Goal: Task Accomplishment & Management: Manage account settings

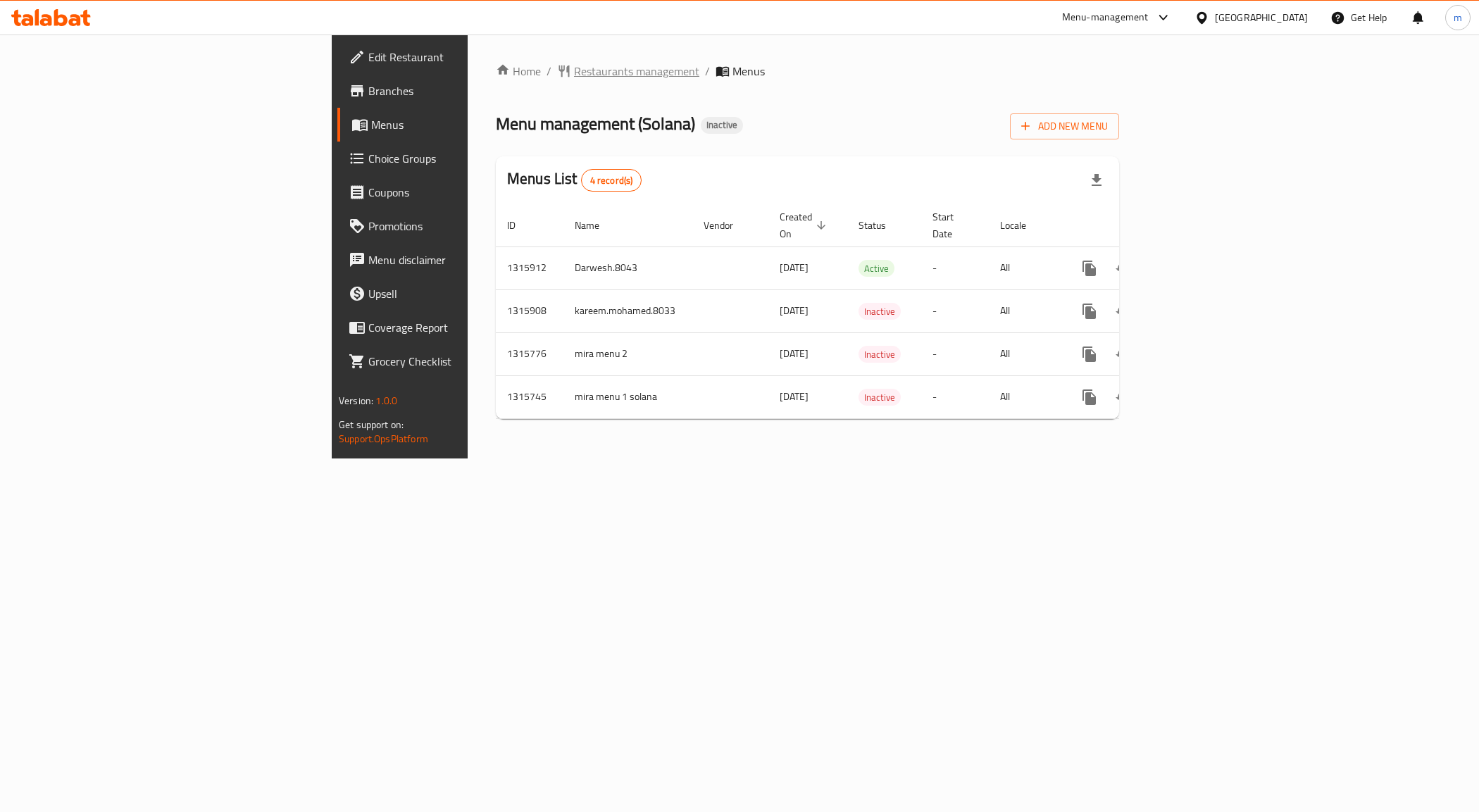
click at [574, 67] on span "Restaurants management" at bounding box center [636, 71] width 126 height 17
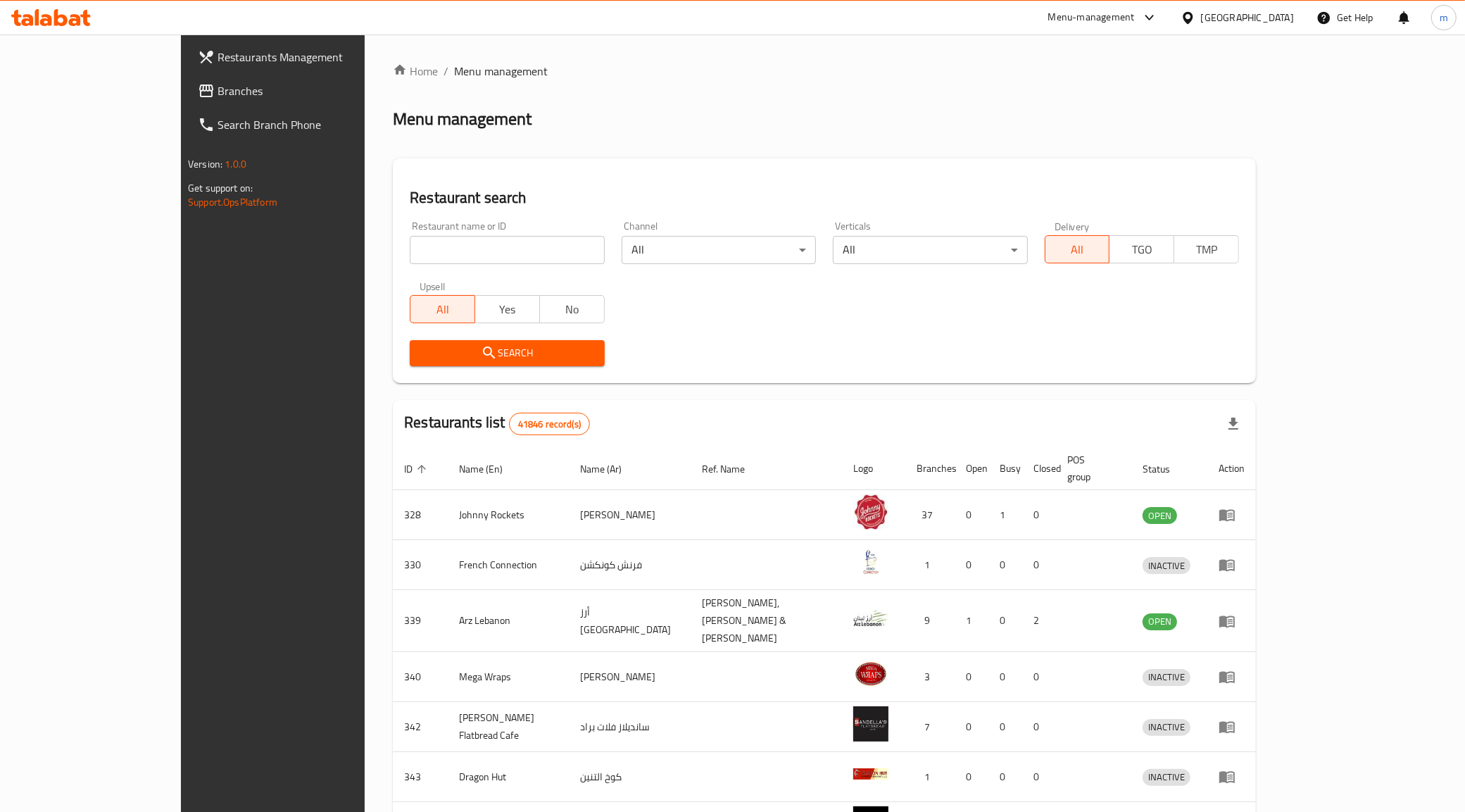
click at [186, 99] on link "Branches" at bounding box center [306, 91] width 239 height 34
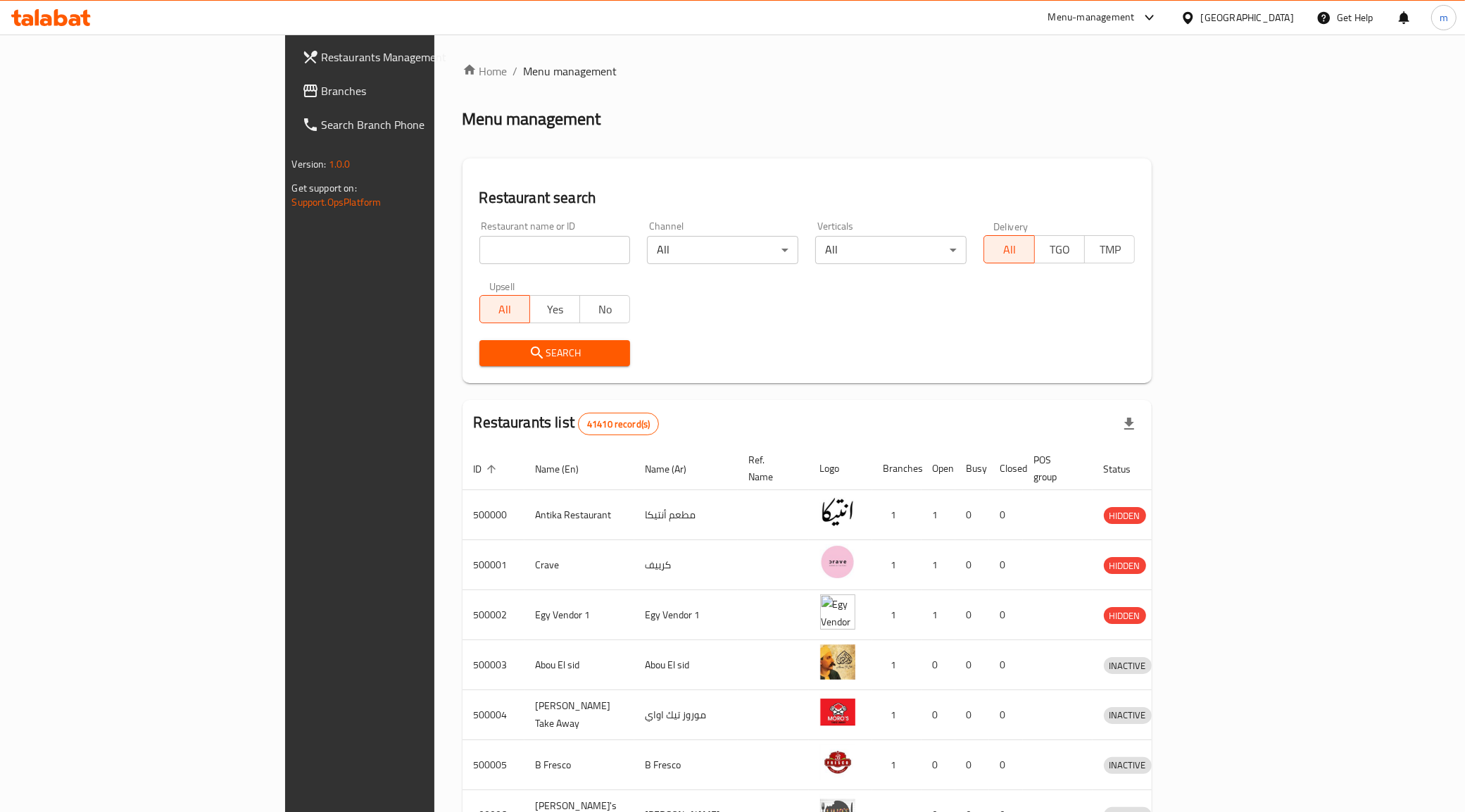
click at [1276, 7] on div "[GEOGRAPHIC_DATA]" at bounding box center [1237, 18] width 136 height 34
click at [1275, 28] on div "[GEOGRAPHIC_DATA]" at bounding box center [1237, 18] width 136 height 34
click at [1276, 29] on div "[GEOGRAPHIC_DATA]" at bounding box center [1237, 18] width 136 height 34
click at [1294, 10] on div "[GEOGRAPHIC_DATA]" at bounding box center [1237, 18] width 136 height 34
click at [1284, 13] on div "[GEOGRAPHIC_DATA]" at bounding box center [1247, 18] width 93 height 15
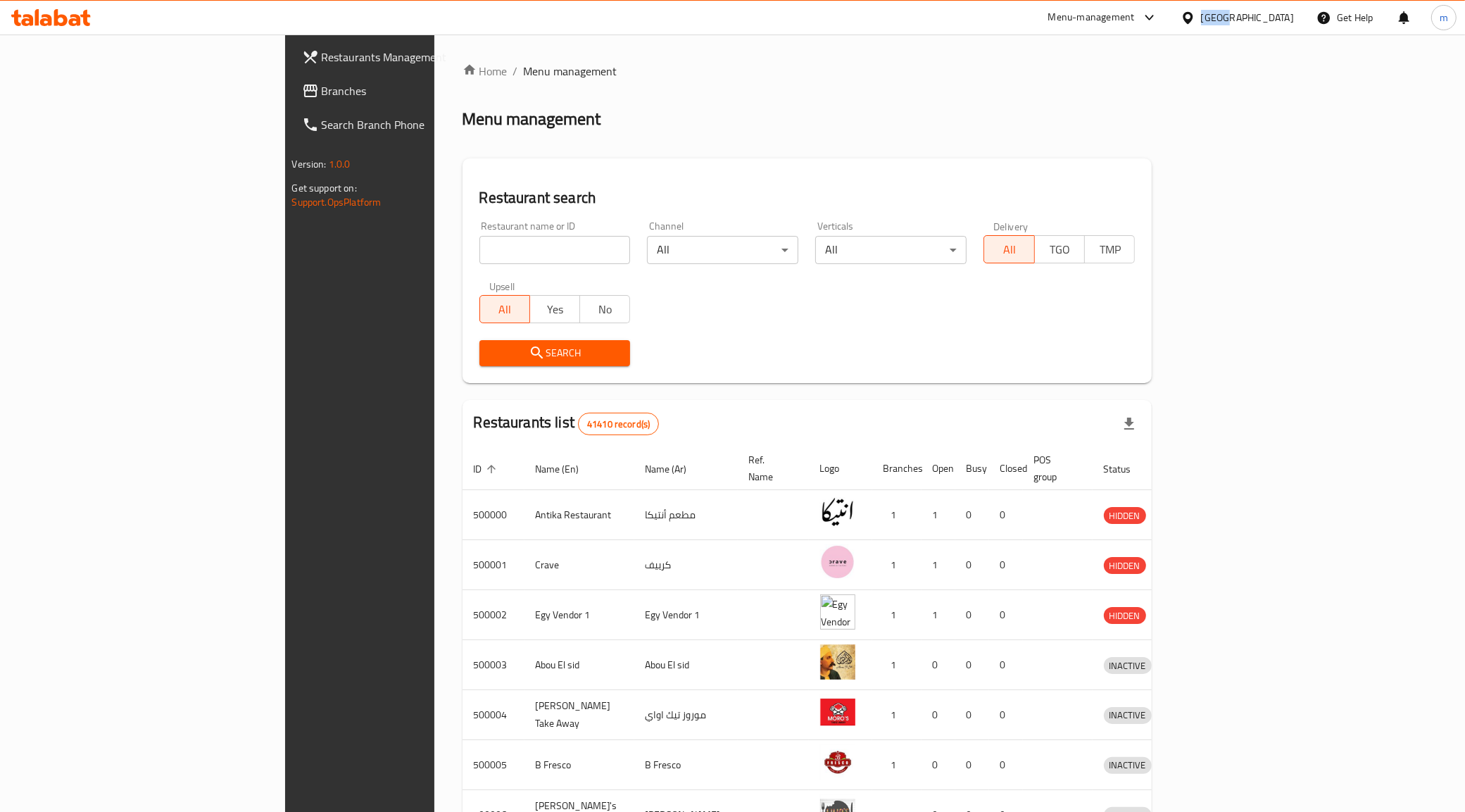
click at [1284, 13] on div "[GEOGRAPHIC_DATA]" at bounding box center [1247, 18] width 93 height 15
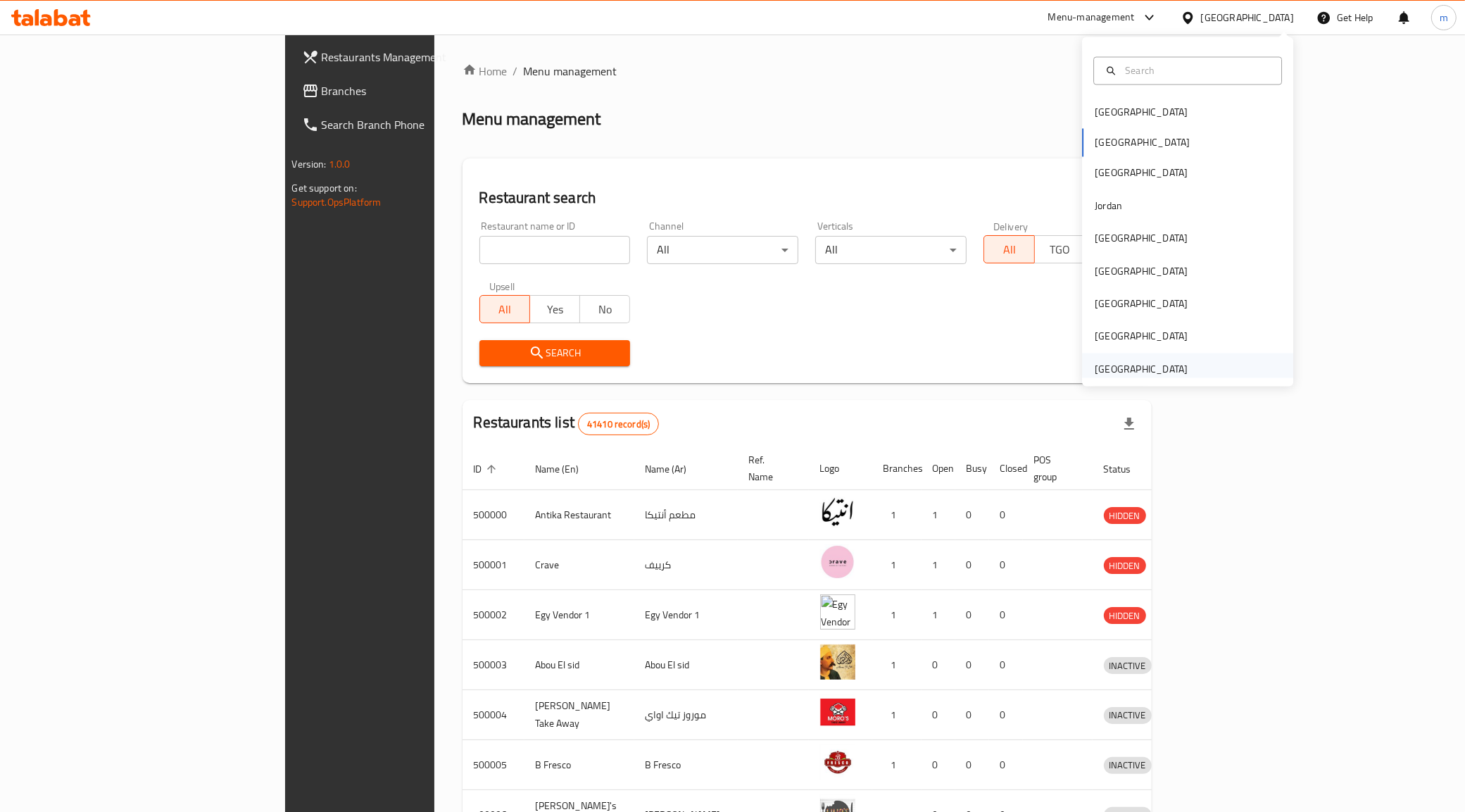
click at [1127, 367] on div "[GEOGRAPHIC_DATA]" at bounding box center [1141, 369] width 93 height 15
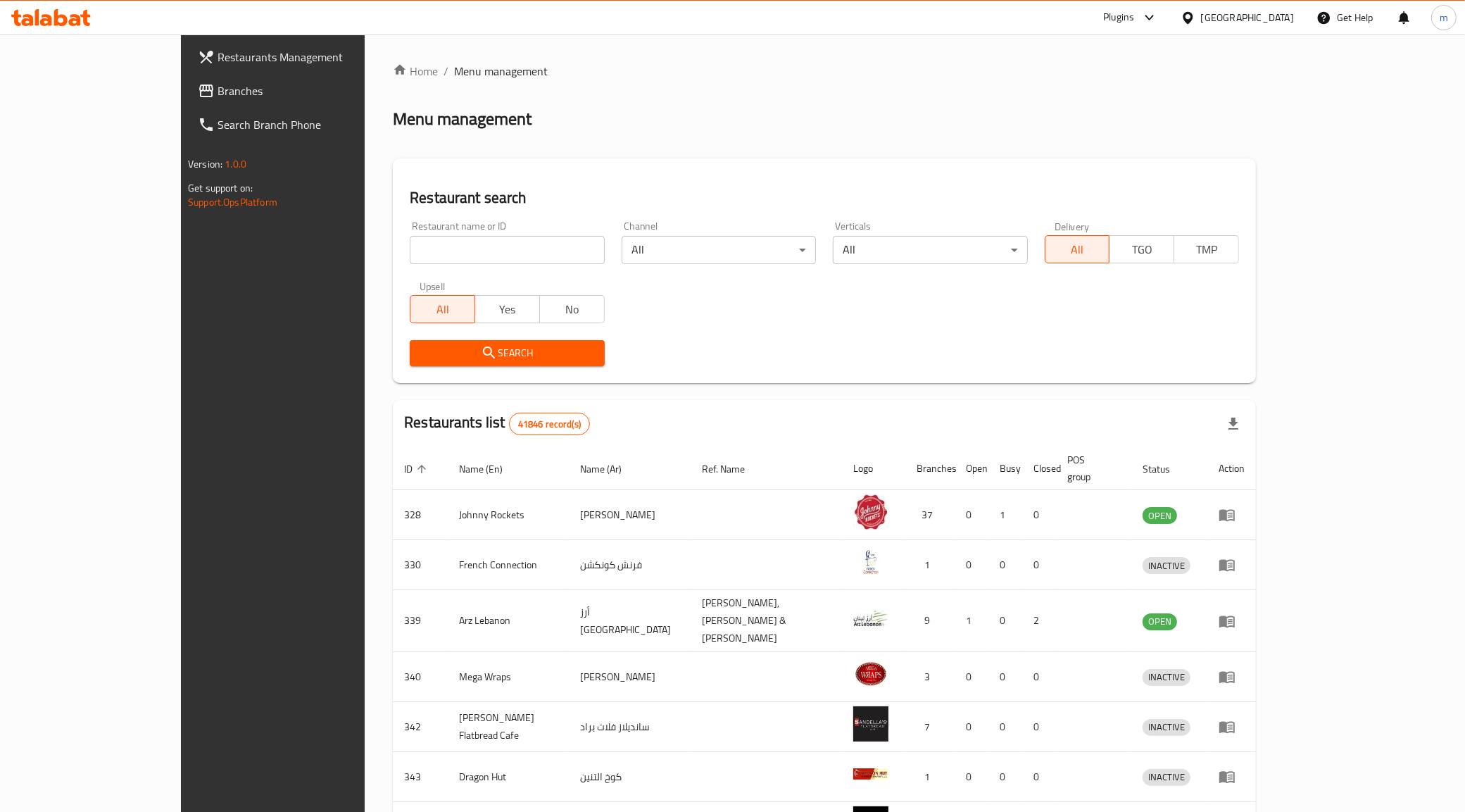
click at [186, 99] on link "Branches" at bounding box center [306, 91] width 239 height 34
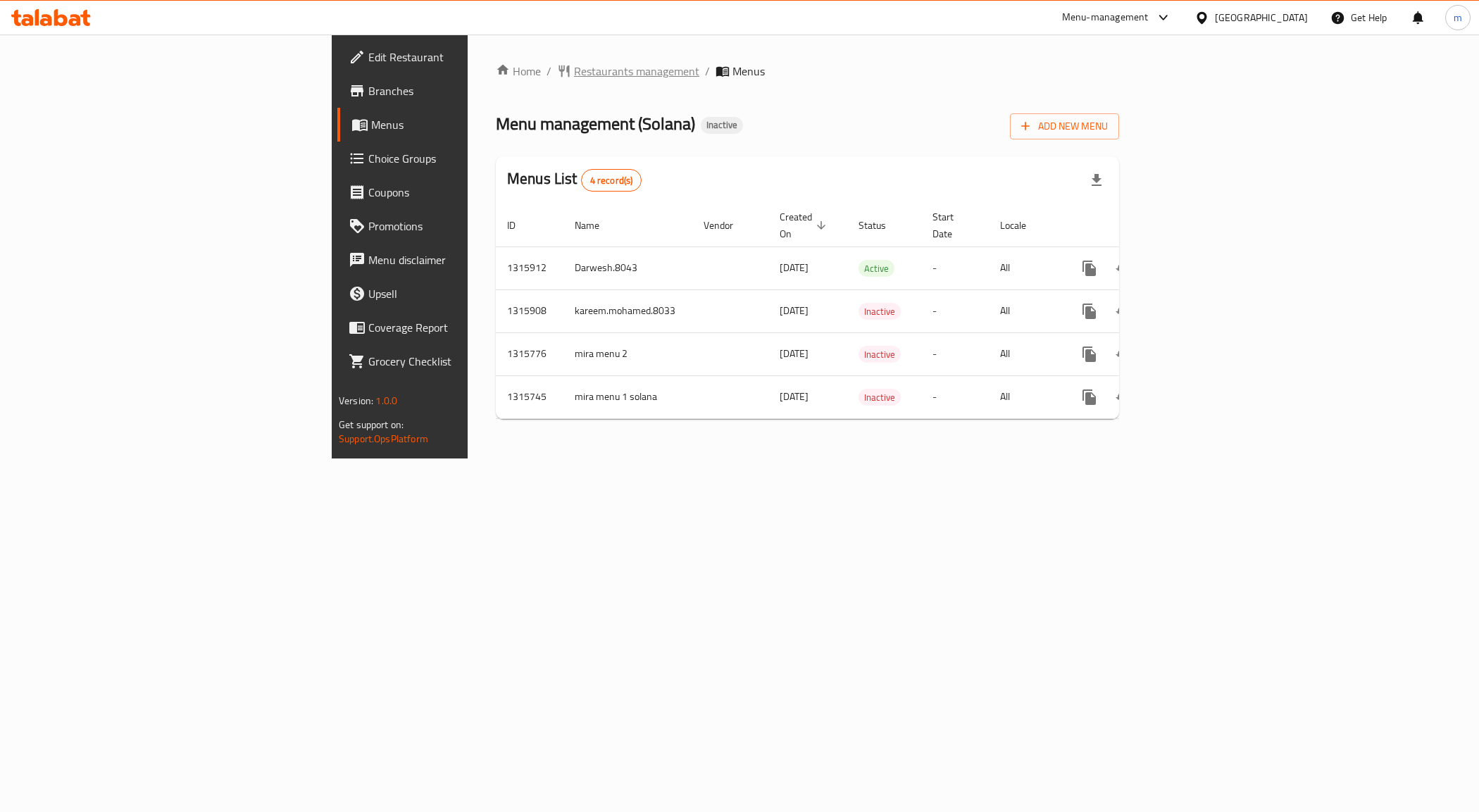
click at [574, 63] on span "Restaurants management" at bounding box center [636, 71] width 126 height 17
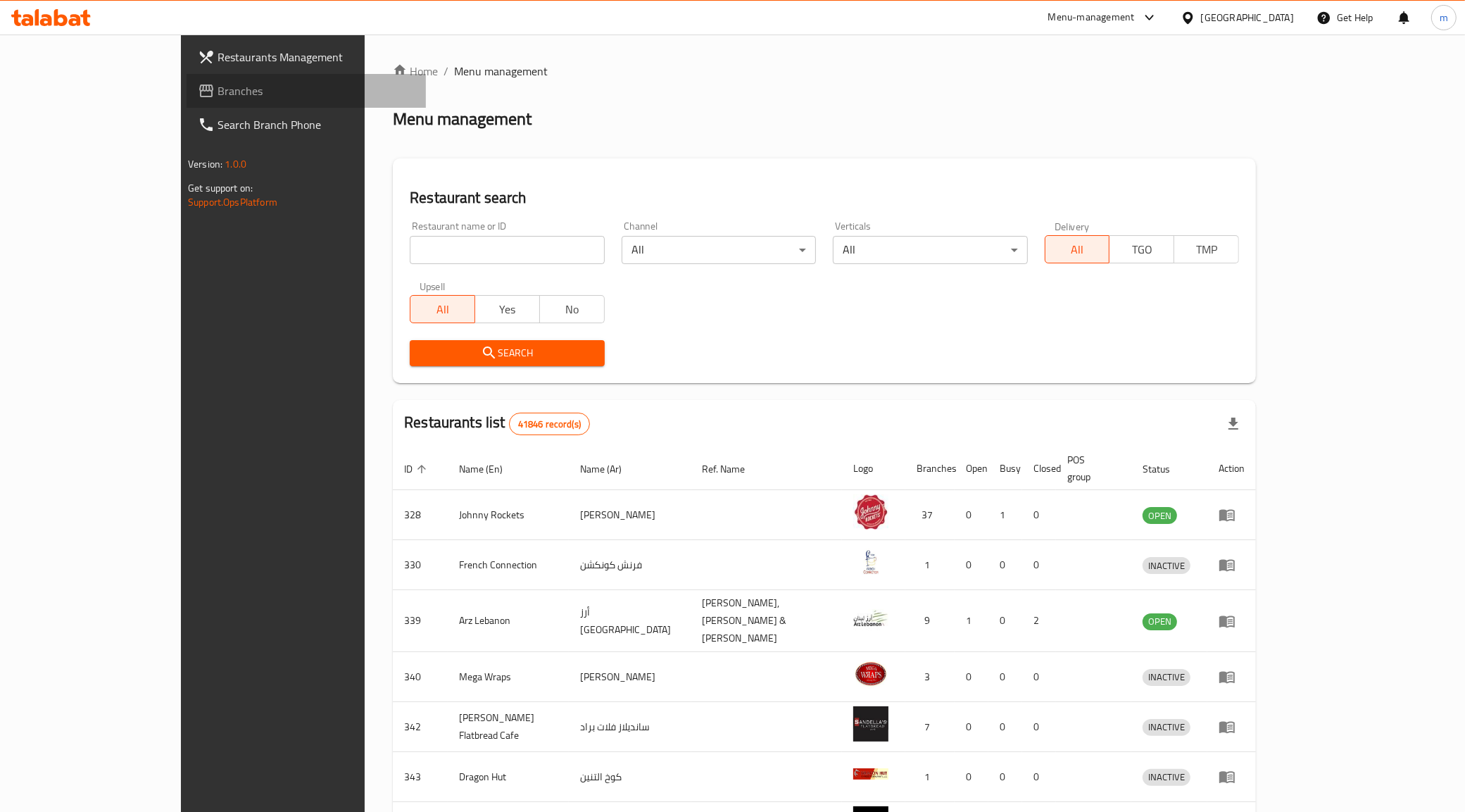
click at [186, 100] on link "Branches" at bounding box center [306, 91] width 239 height 34
